Goal: Check status: Check status

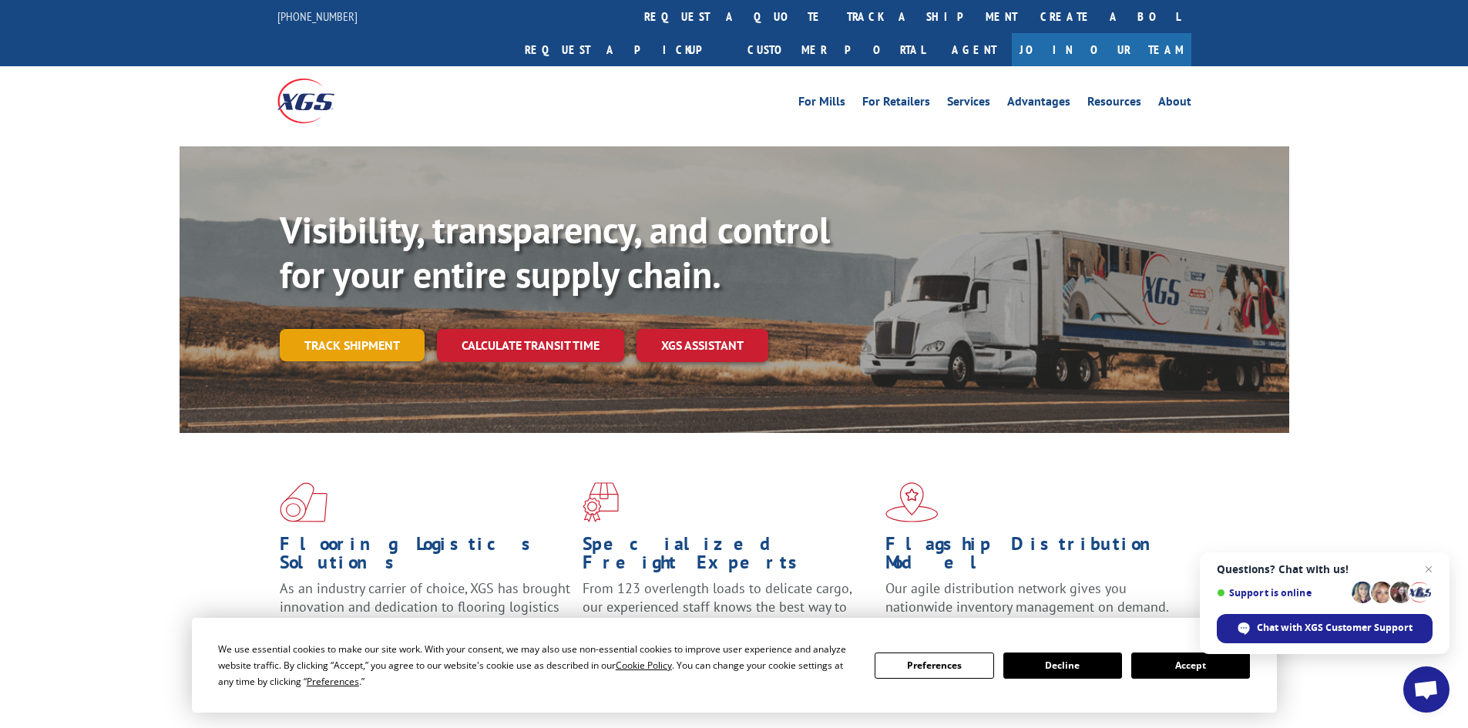
click at [383, 329] on link "Track shipment" at bounding box center [352, 345] width 145 height 32
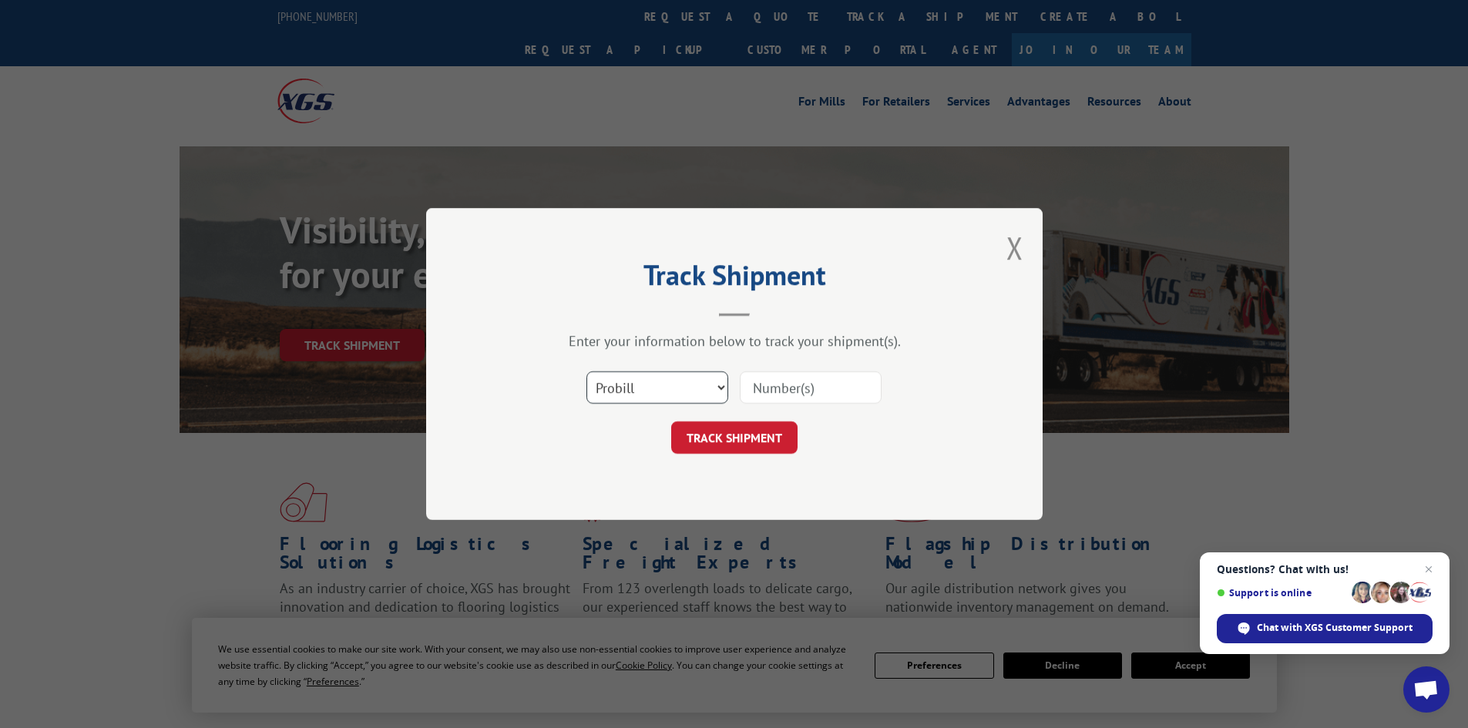
click at [709, 391] on select "Select category... Probill BOL PO" at bounding box center [657, 387] width 142 height 32
click at [586, 371] on select "Select category... Probill BOL PO" at bounding box center [657, 387] width 142 height 32
click at [769, 405] on div "Select category... Probill BOL PO" at bounding box center [734, 387] width 462 height 51
click at [791, 384] on input at bounding box center [811, 387] width 142 height 32
paste input "PO #18520182"
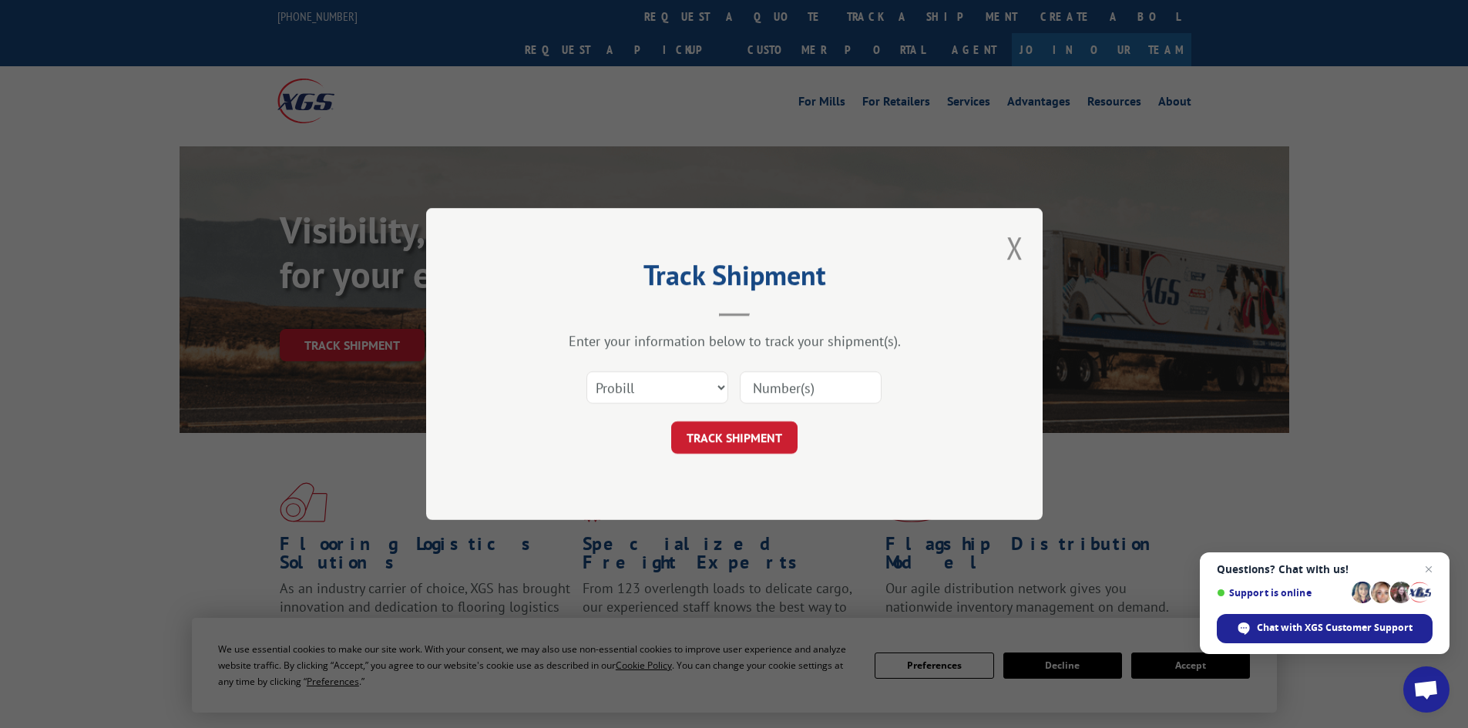
type input "PO #18520182"
drag, startPoint x: 856, startPoint y: 384, endPoint x: 615, endPoint y: 377, distance: 241.3
click at [615, 377] on div "Select category... Probill BOL PO PO #18520182" at bounding box center [734, 387] width 462 height 51
type input "15472368"
click button "TRACK SHIPMENT" at bounding box center [734, 437] width 126 height 32
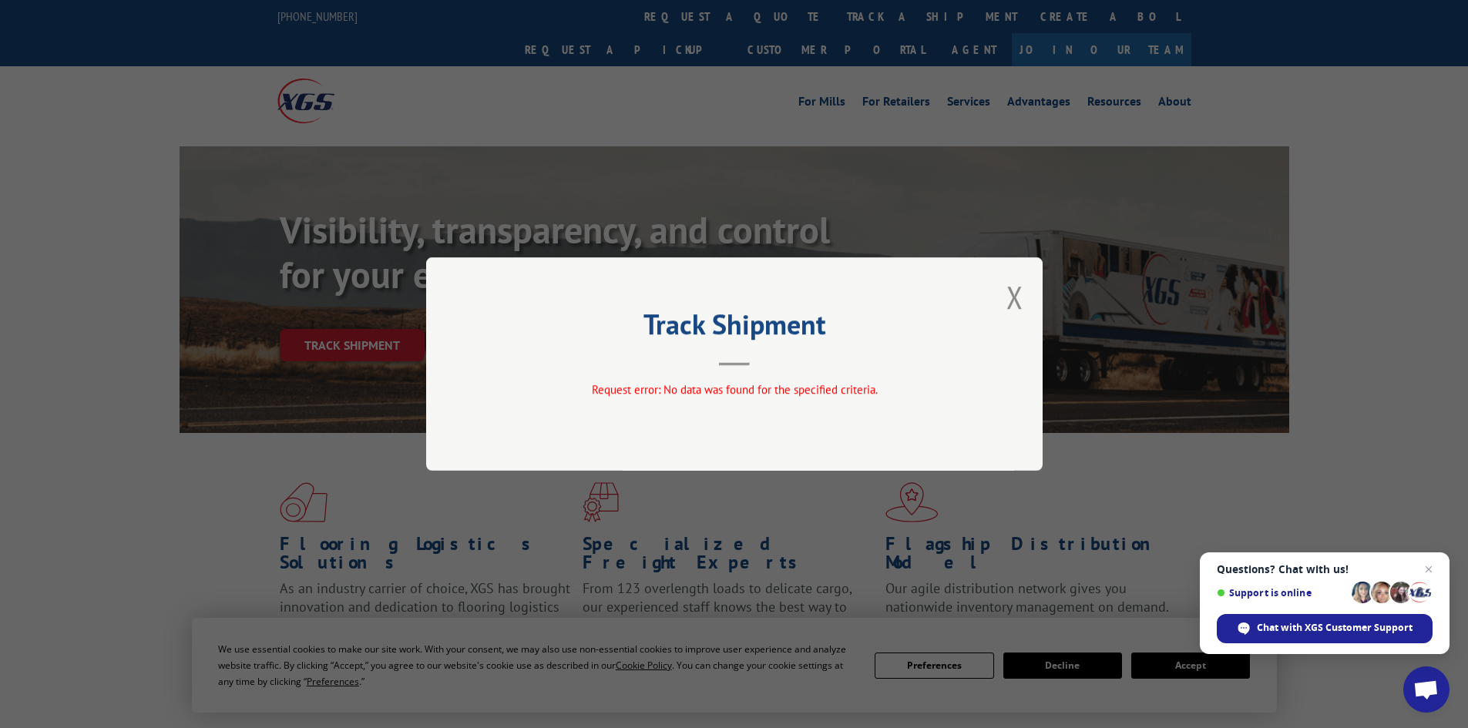
click at [1023, 304] on div "Track Shipment Request error: No data was found for the specified criteria." at bounding box center [734, 363] width 616 height 213
click at [1023, 294] on div "Track Shipment Request error: No data was found for the specified criteria." at bounding box center [734, 363] width 616 height 213
click at [1001, 291] on div "Track Shipment Request error: No data was found for the specified criteria." at bounding box center [734, 363] width 616 height 213
click at [1017, 293] on button "Close modal" at bounding box center [1014, 297] width 17 height 41
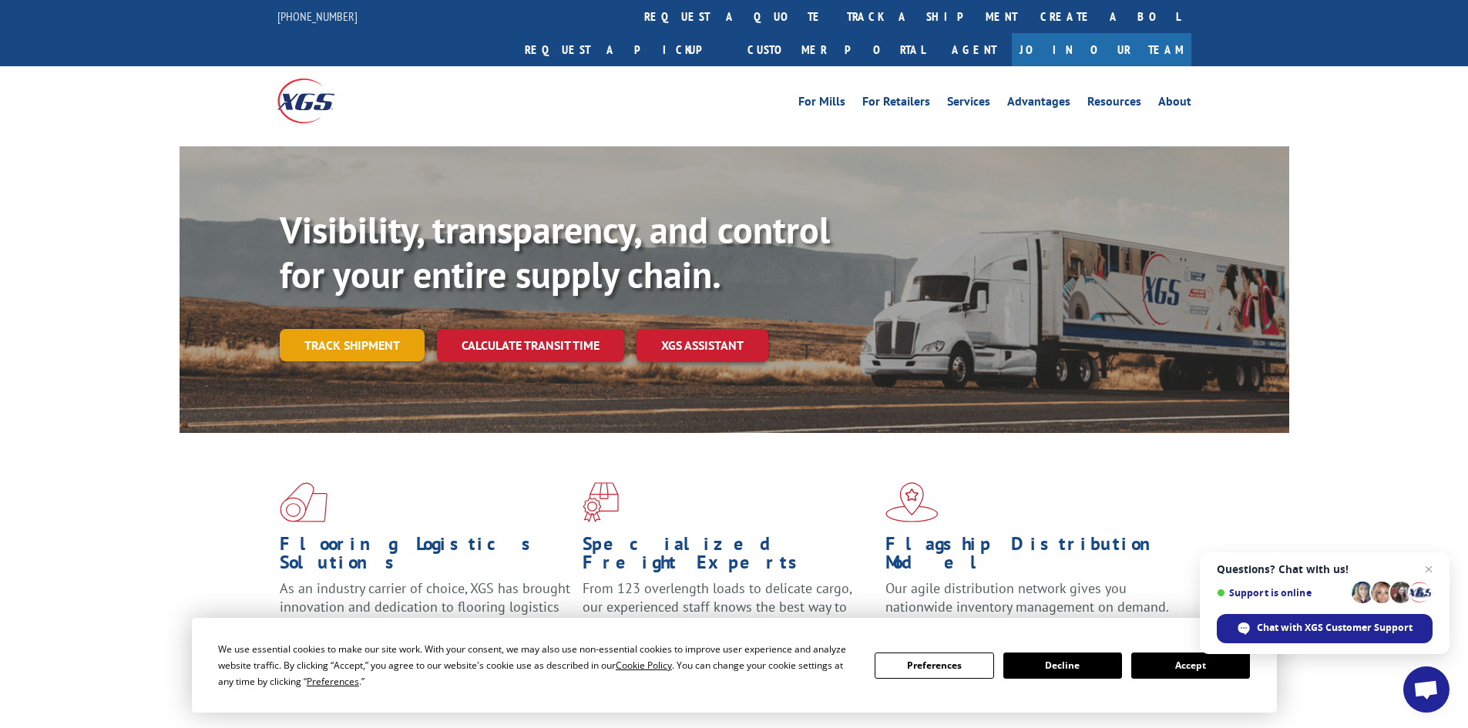
click at [324, 329] on link "Track shipment" at bounding box center [352, 345] width 145 height 32
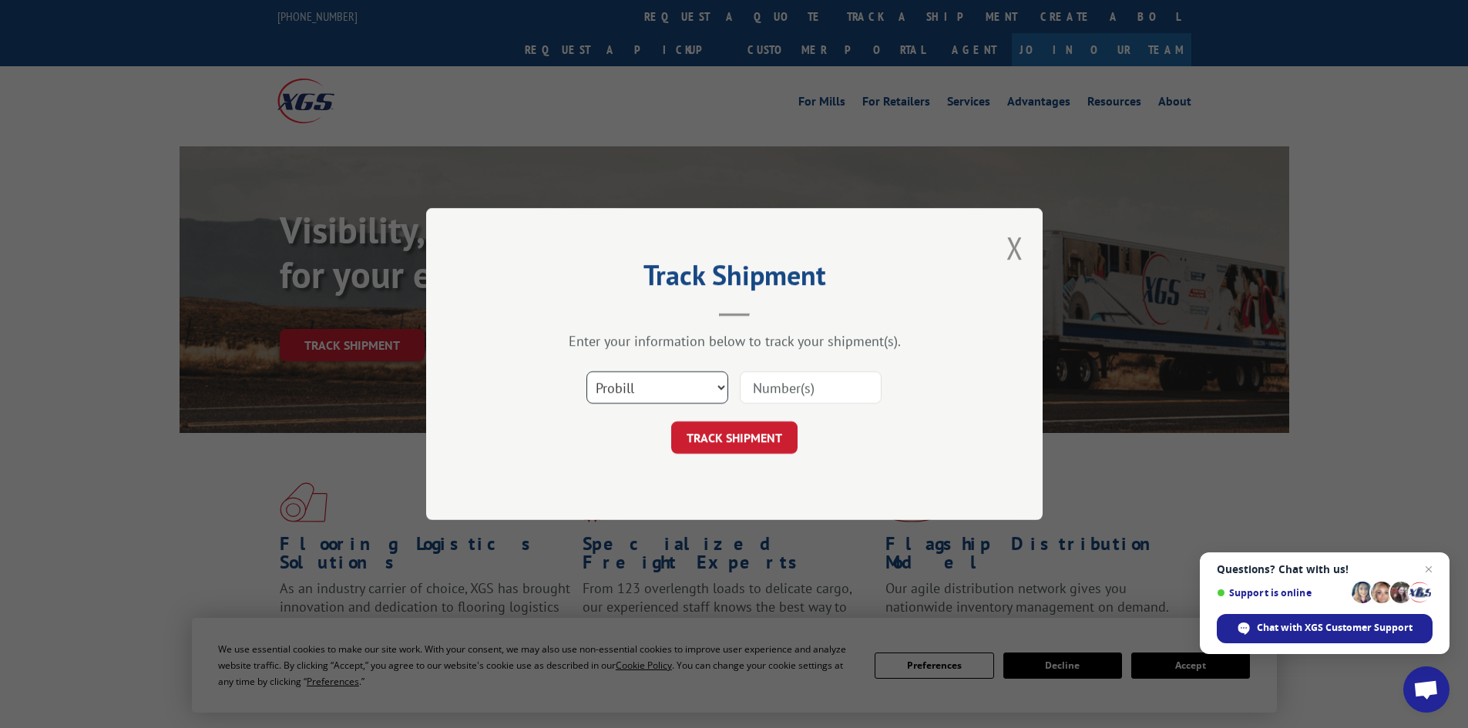
click at [673, 394] on select "Select category... Probill BOL PO" at bounding box center [657, 387] width 142 height 32
select select "po"
click at [586, 371] on select "Select category... Probill BOL PO" at bounding box center [657, 387] width 142 height 32
click at [812, 396] on input at bounding box center [811, 387] width 142 height 32
type input "15472368"
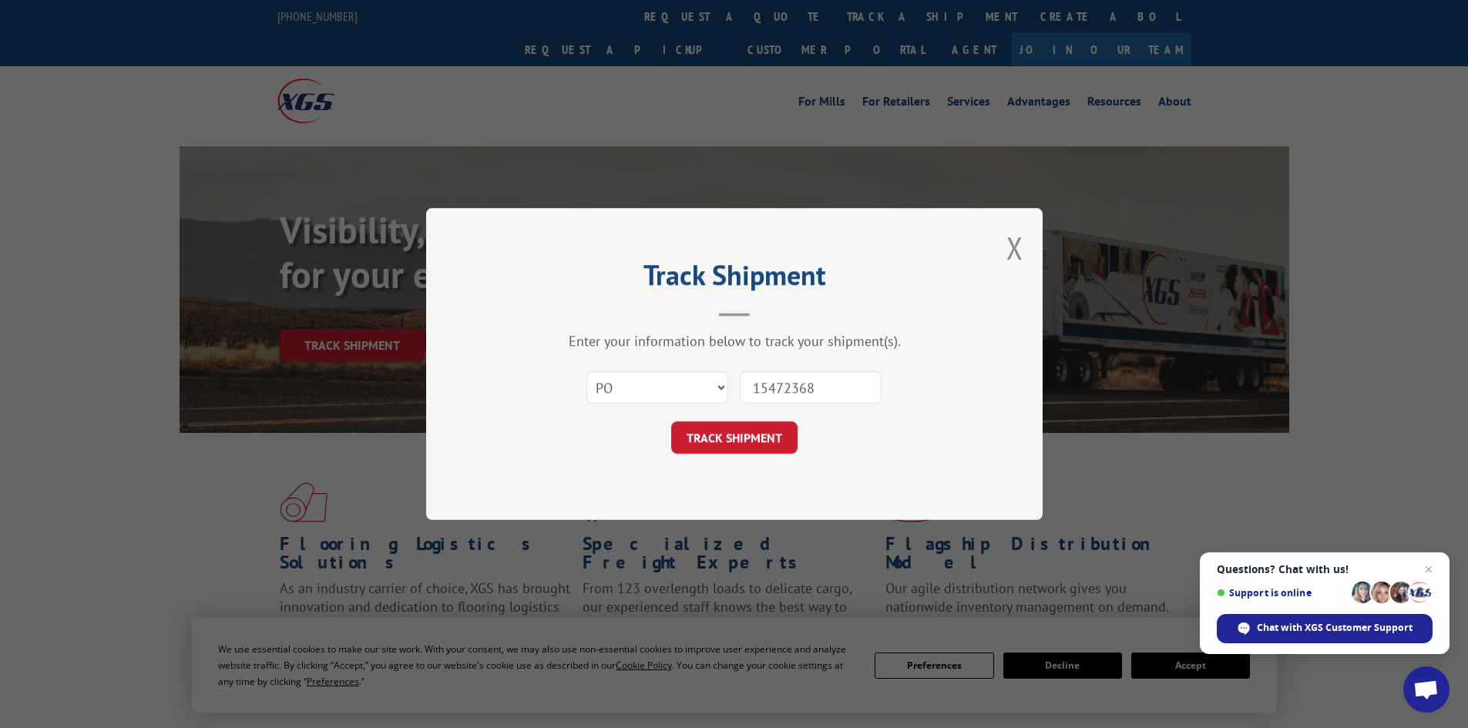
click at [671, 421] on button "TRACK SHIPMENT" at bounding box center [734, 437] width 126 height 32
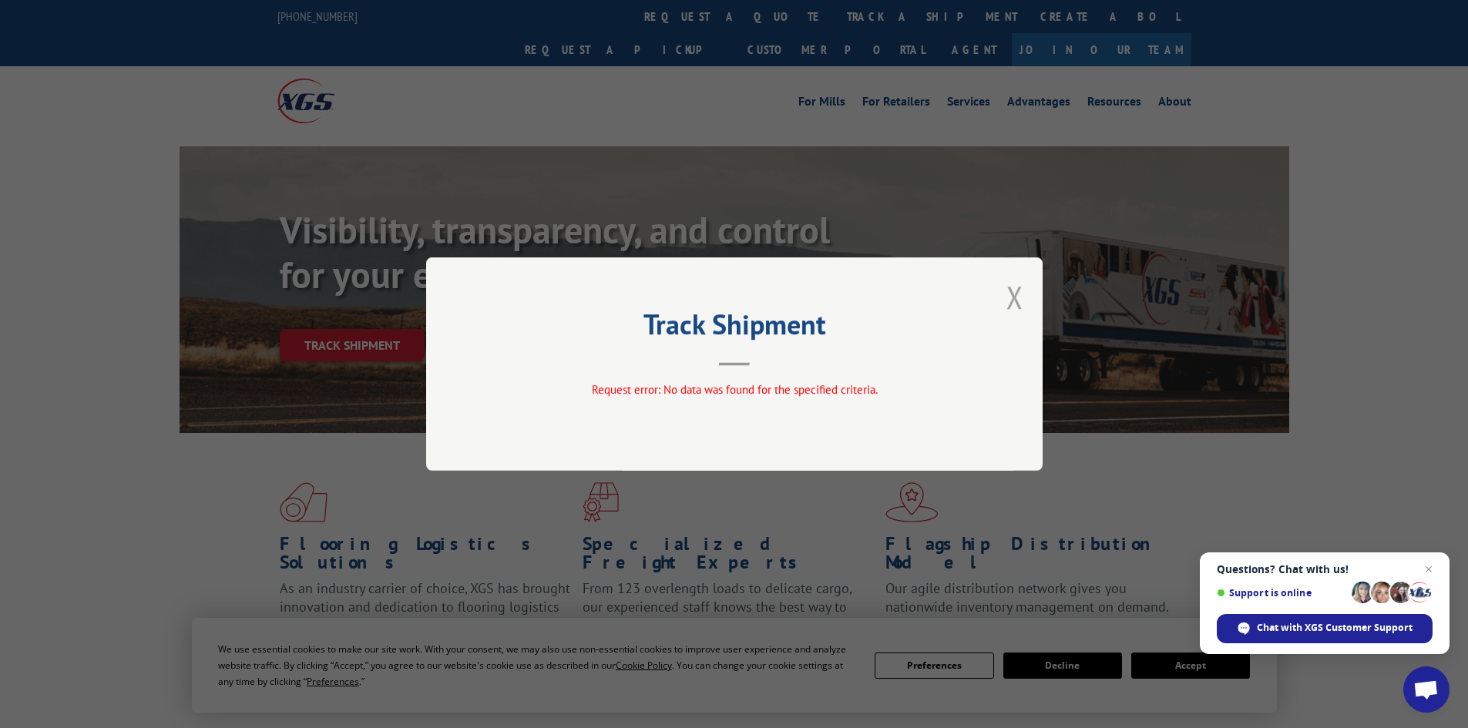
click at [1017, 286] on button "Close modal" at bounding box center [1014, 297] width 17 height 41
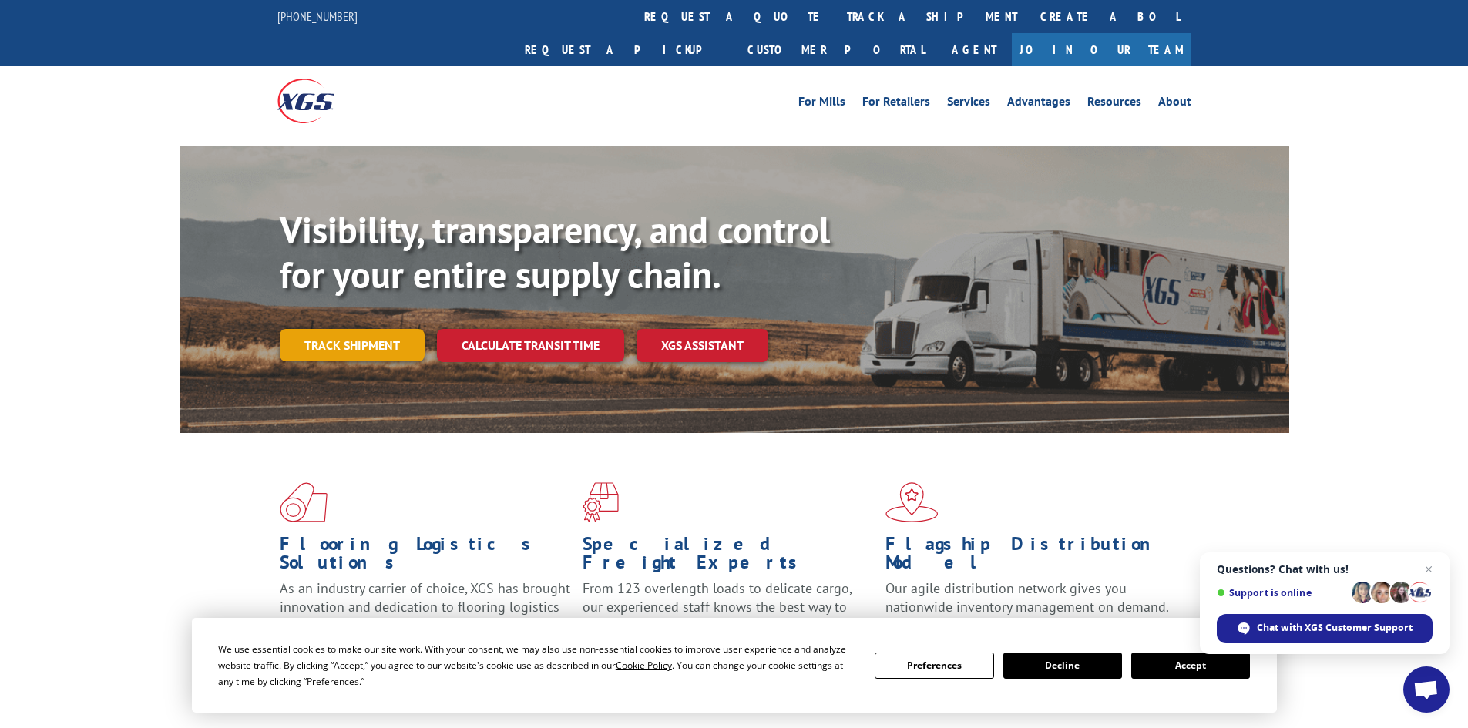
click at [359, 329] on link "Track shipment" at bounding box center [352, 345] width 145 height 32
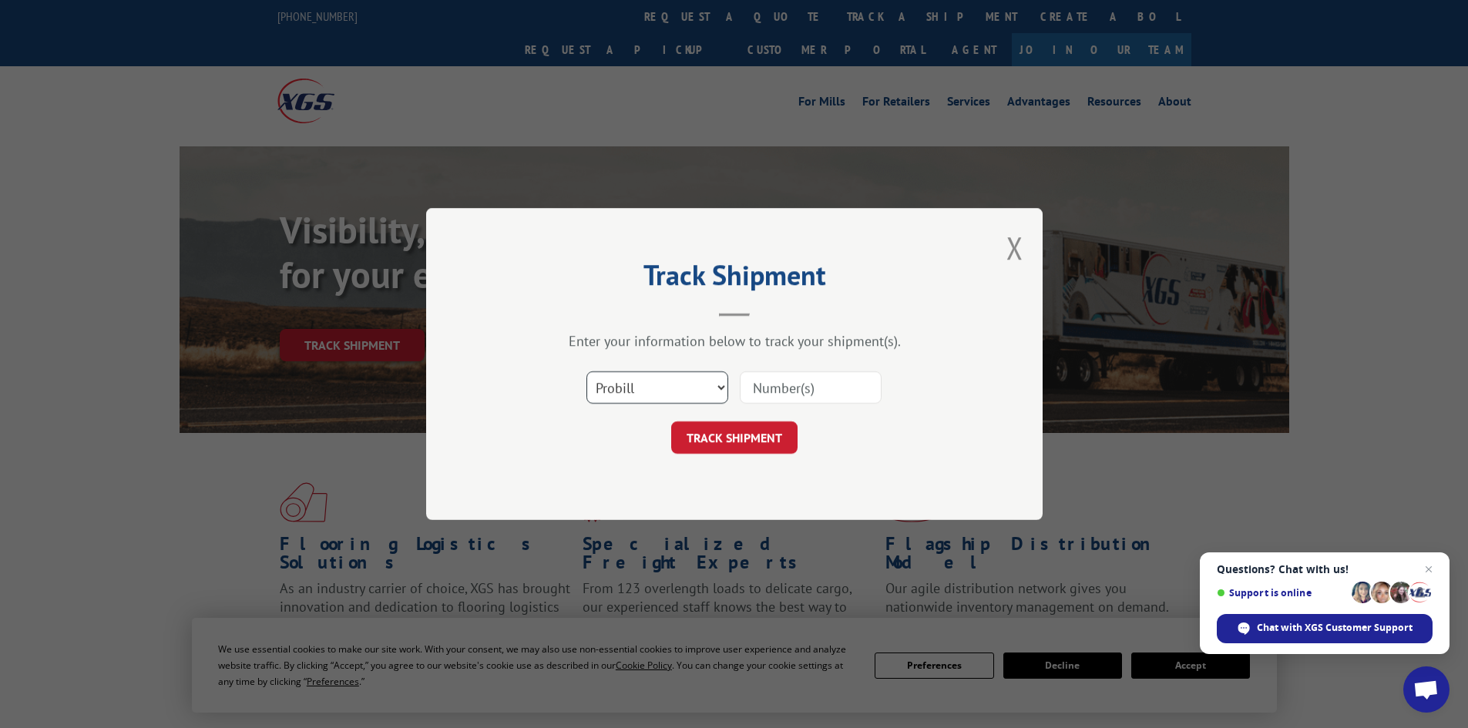
click at [699, 401] on select "Select category... Probill BOL PO" at bounding box center [657, 387] width 142 height 32
select select "bol"
click at [586, 371] on select "Select category... Probill BOL PO" at bounding box center [657, 387] width 142 height 32
click at [810, 380] on input at bounding box center [811, 387] width 142 height 32
type input "15472368"
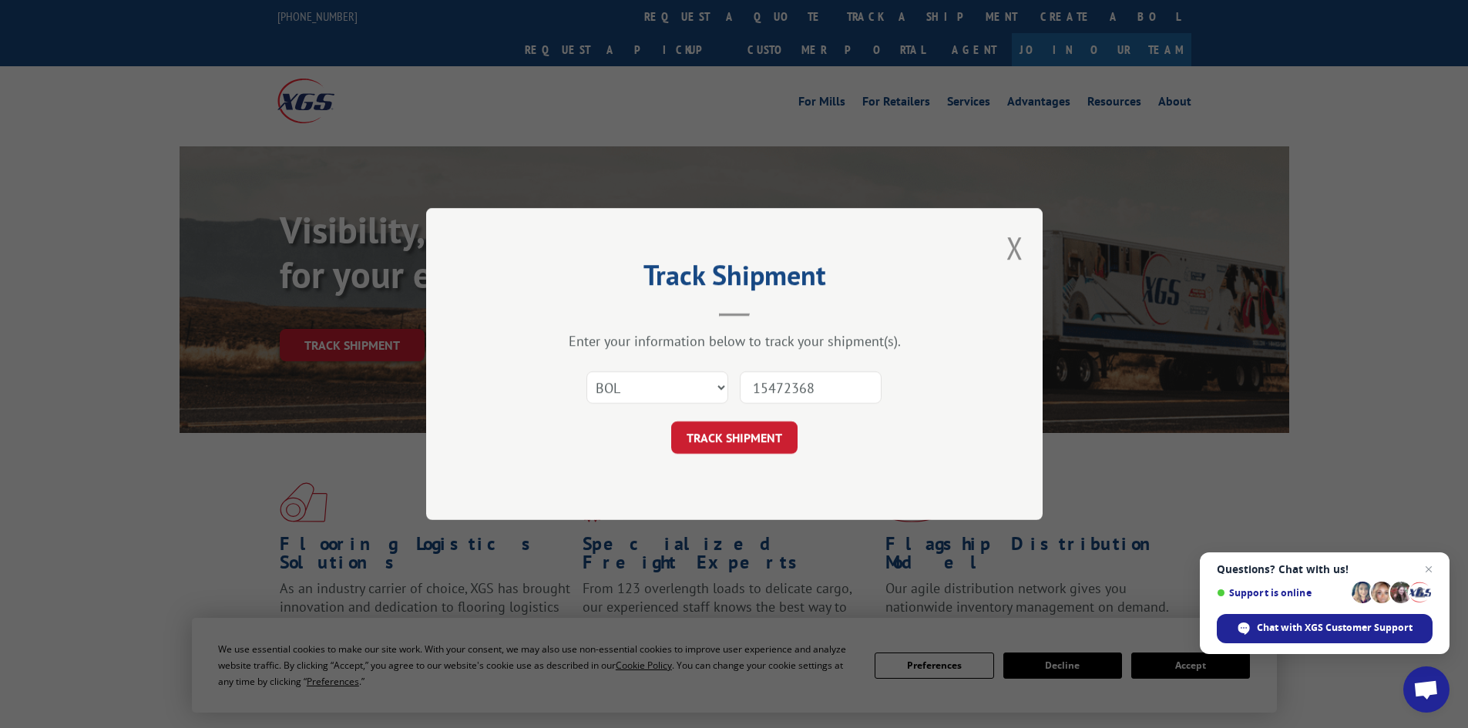
click at [671, 421] on button "TRACK SHIPMENT" at bounding box center [734, 437] width 126 height 32
